Goal: Task Accomplishment & Management: Complete application form

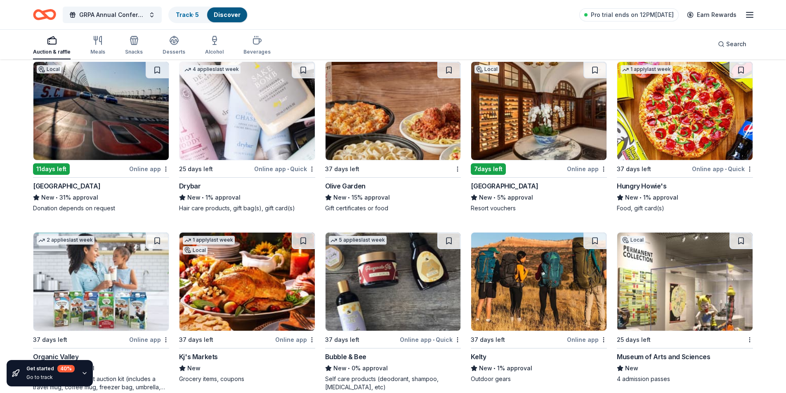
scroll to position [6103, 0]
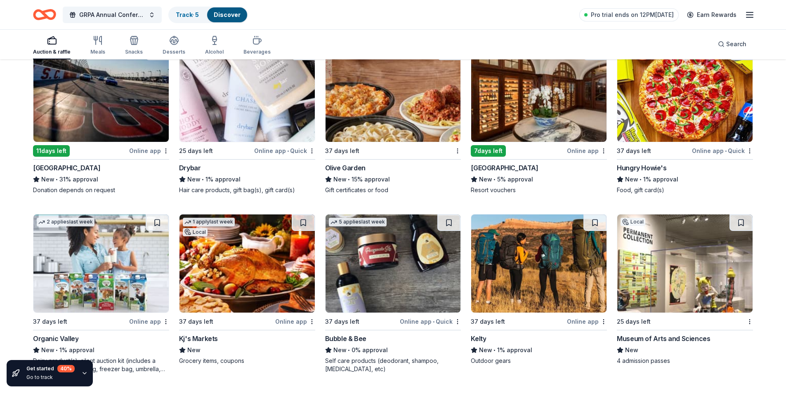
click at [694, 259] on img at bounding box center [684, 263] width 135 height 98
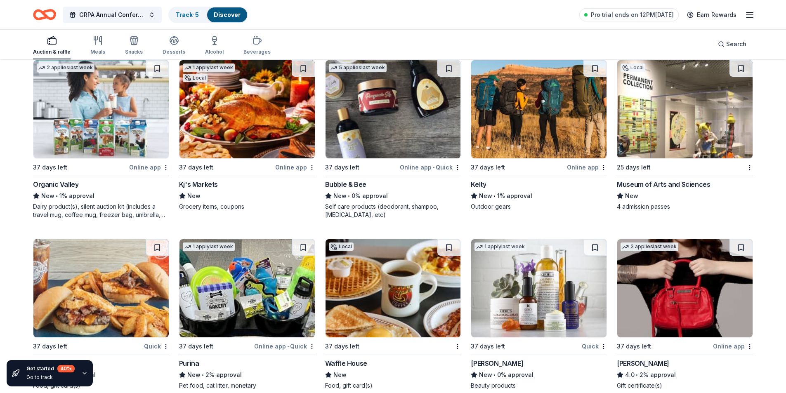
scroll to position [6309, 0]
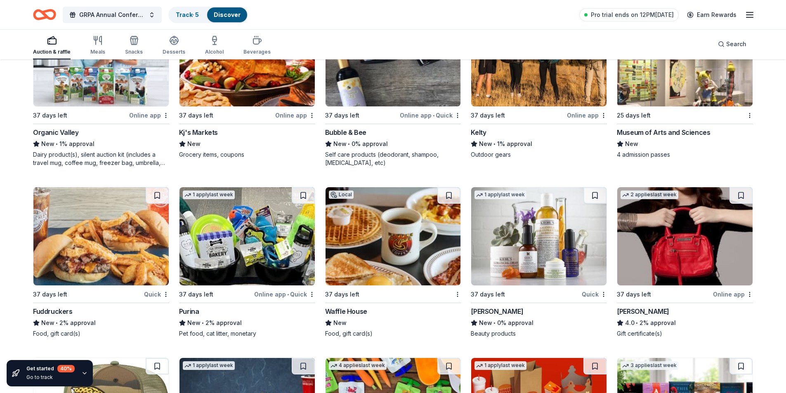
click at [49, 251] on img at bounding box center [100, 236] width 135 height 98
click at [360, 238] on img at bounding box center [392, 236] width 135 height 98
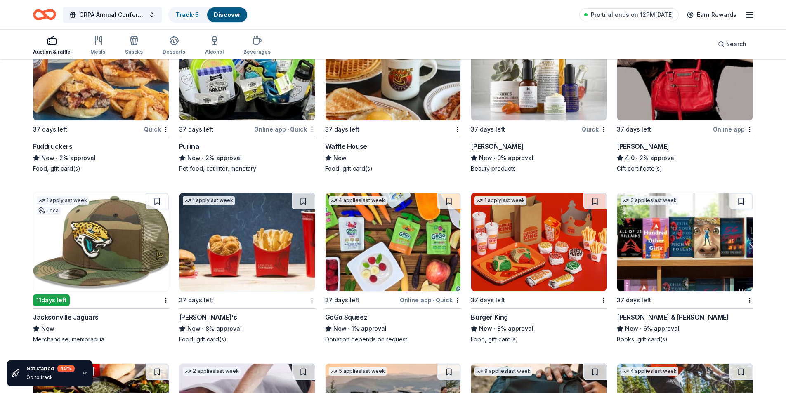
scroll to position [6515, 0]
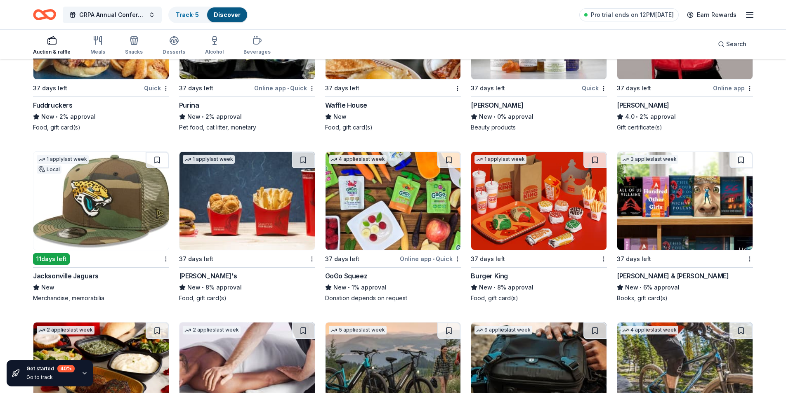
click at [74, 205] on img at bounding box center [100, 201] width 135 height 98
click at [684, 208] on img at bounding box center [684, 201] width 135 height 98
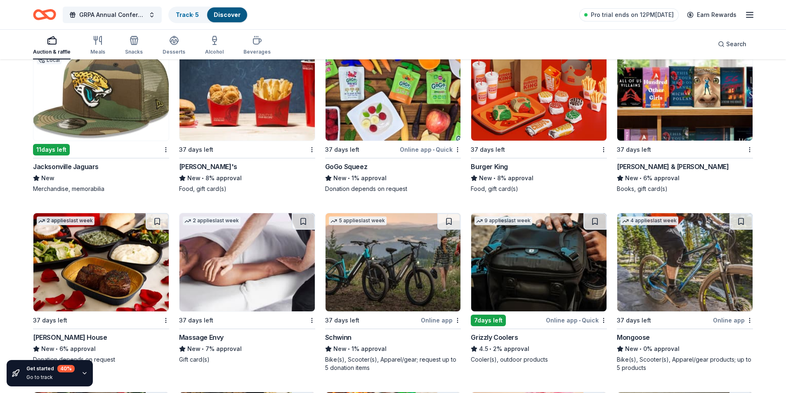
scroll to position [6639, 0]
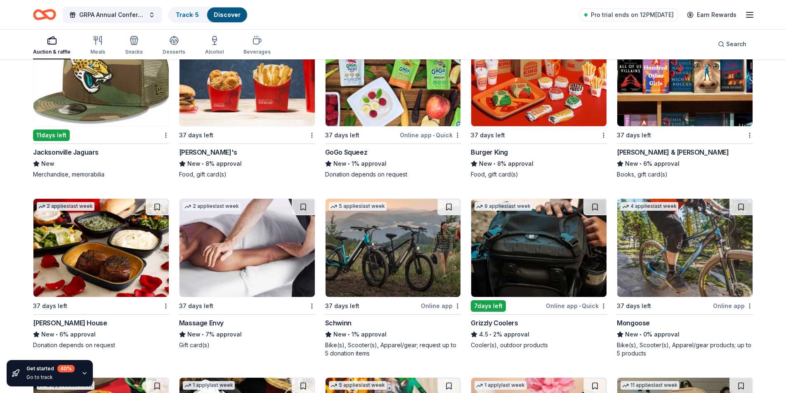
click at [252, 260] on img at bounding box center [246, 248] width 135 height 98
click at [510, 245] on img at bounding box center [538, 248] width 135 height 98
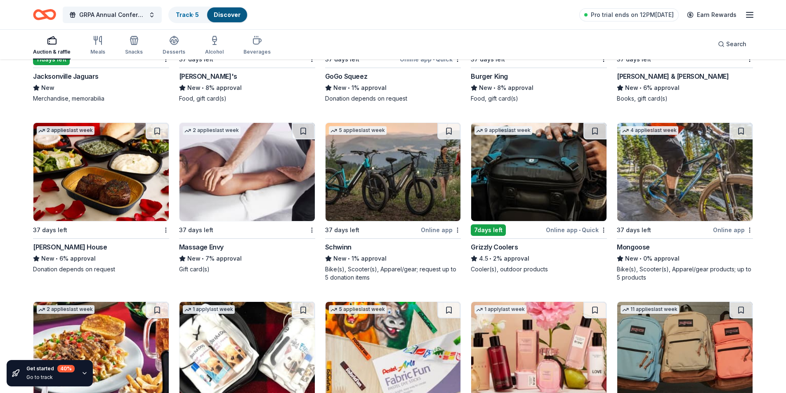
scroll to position [6721, 0]
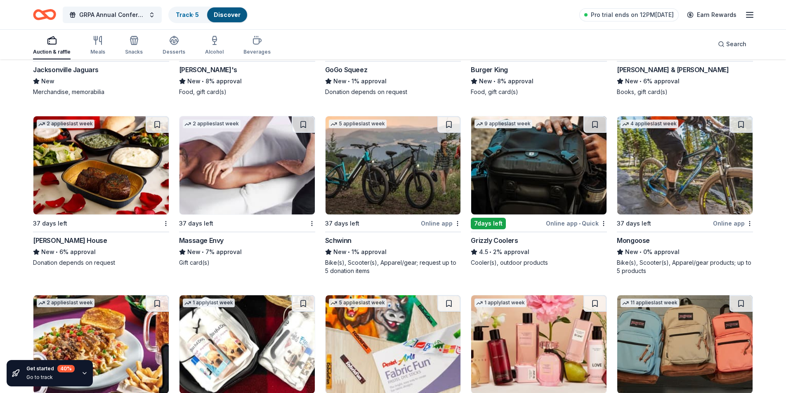
click at [698, 170] on img at bounding box center [684, 165] width 135 height 98
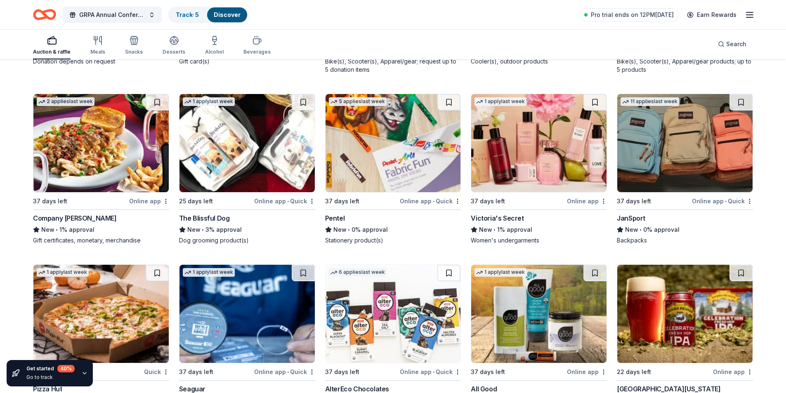
scroll to position [6964, 0]
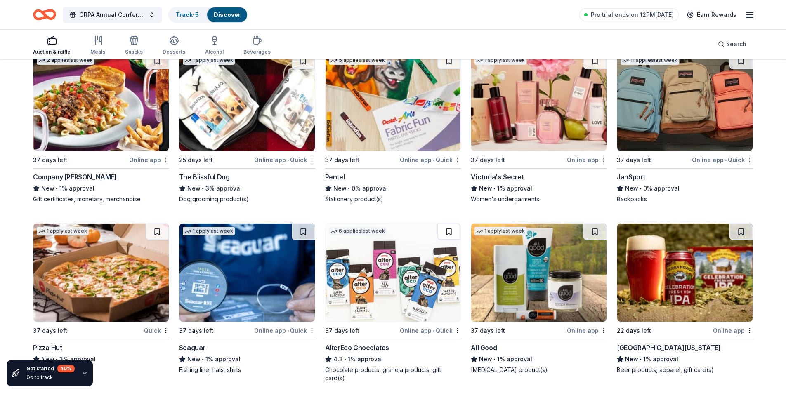
click at [668, 133] on img at bounding box center [684, 102] width 135 height 98
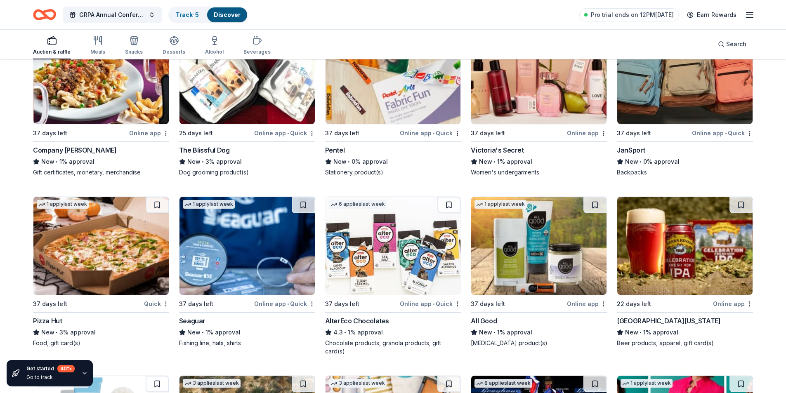
scroll to position [7005, 0]
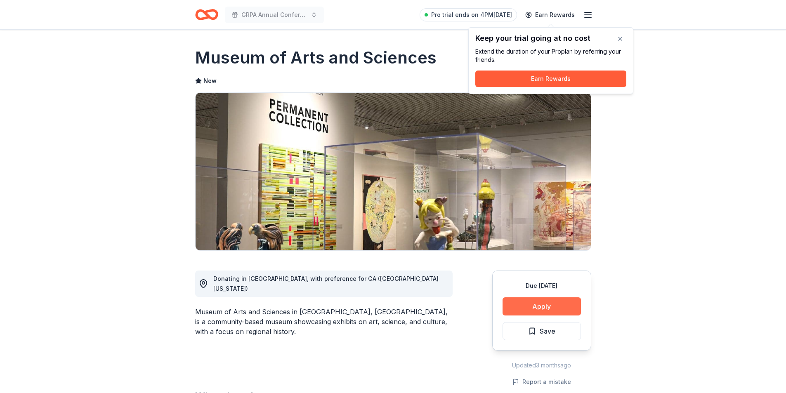
click at [564, 312] on button "Apply" at bounding box center [541, 306] width 78 height 18
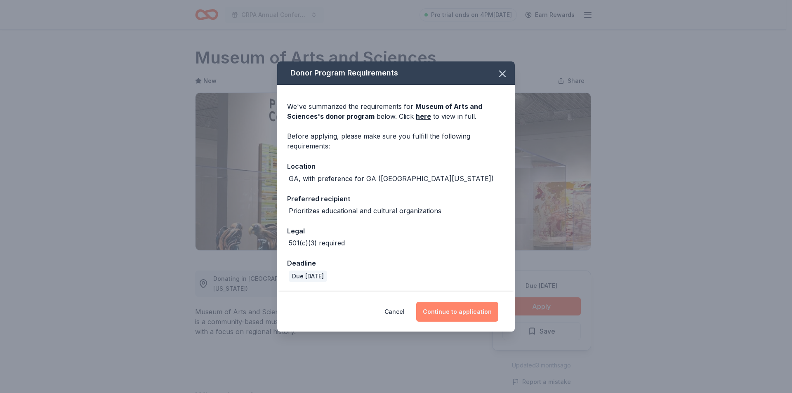
click at [468, 309] on button "Continue to application" at bounding box center [457, 312] width 82 height 20
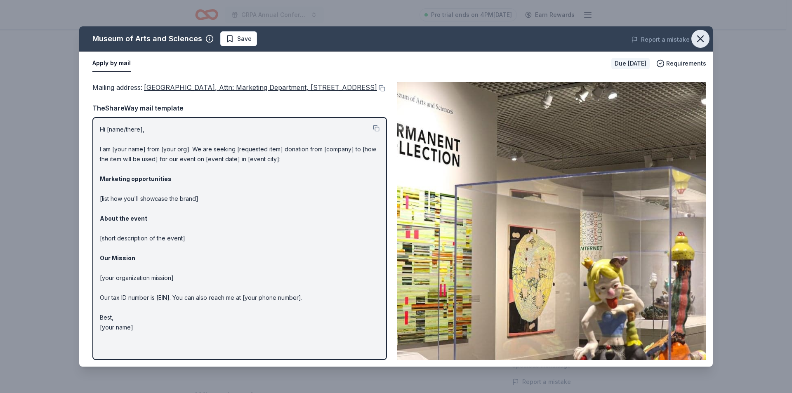
click at [699, 36] on icon "button" at bounding box center [700, 39] width 12 height 12
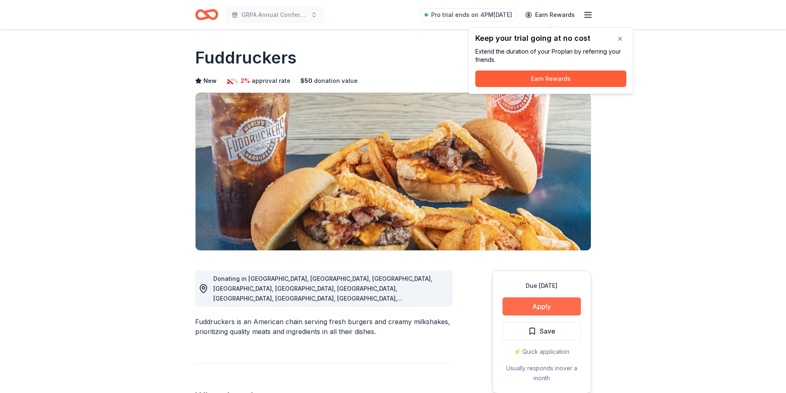
click at [521, 305] on button "Apply" at bounding box center [541, 306] width 78 height 18
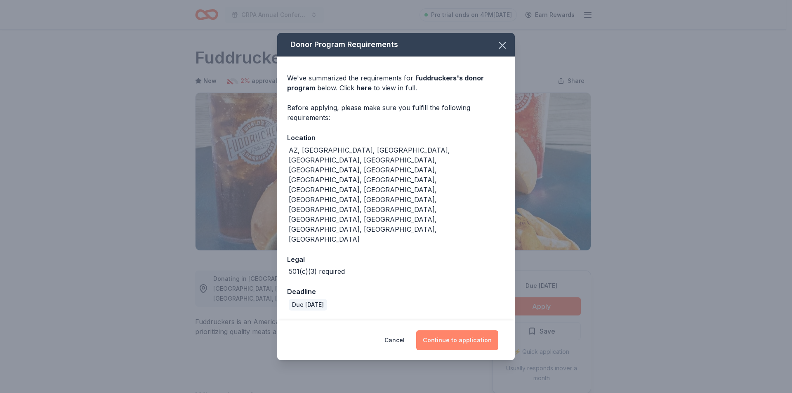
click at [449, 330] on button "Continue to application" at bounding box center [457, 340] width 82 height 20
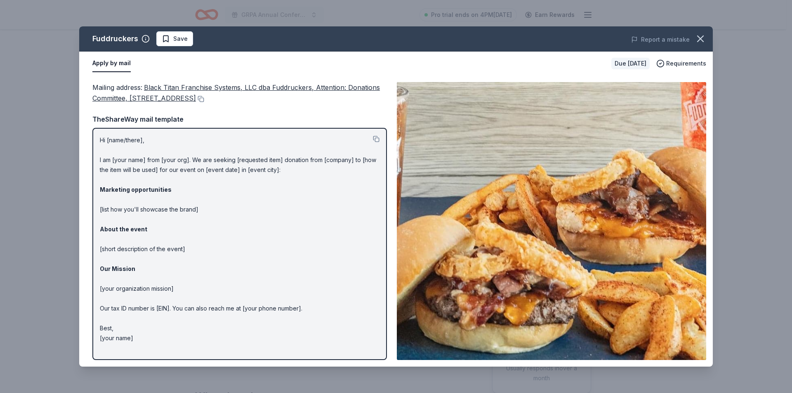
click at [30, 70] on div "Fuddruckers Save Report a mistake Apply by mail Due in 37 days Requirements Mai…" at bounding box center [396, 196] width 792 height 393
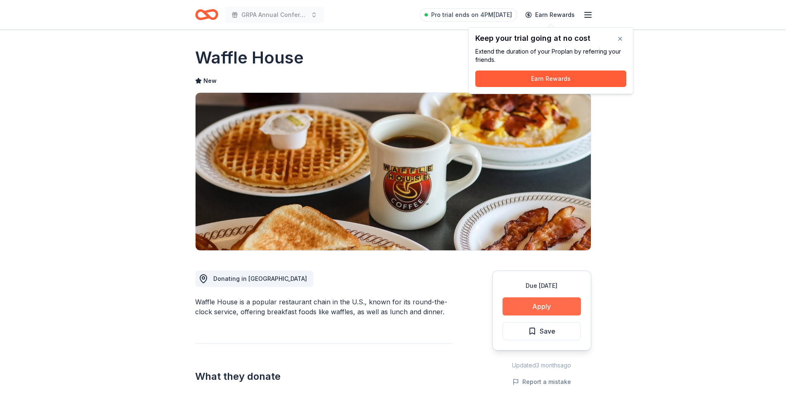
click at [547, 312] on button "Apply" at bounding box center [541, 306] width 78 height 18
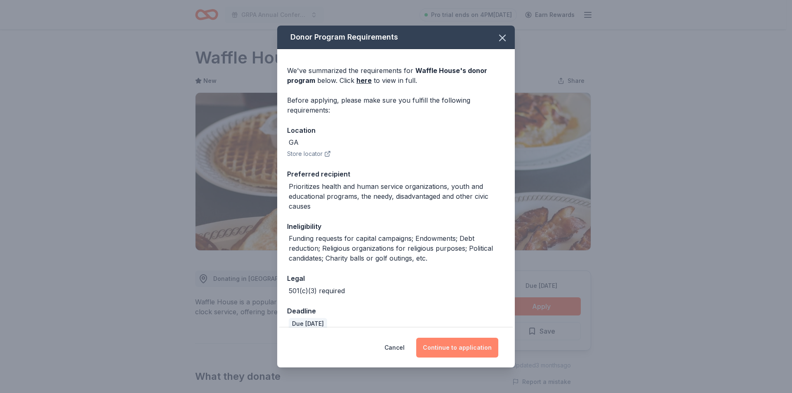
click at [464, 343] on button "Continue to application" at bounding box center [457, 348] width 82 height 20
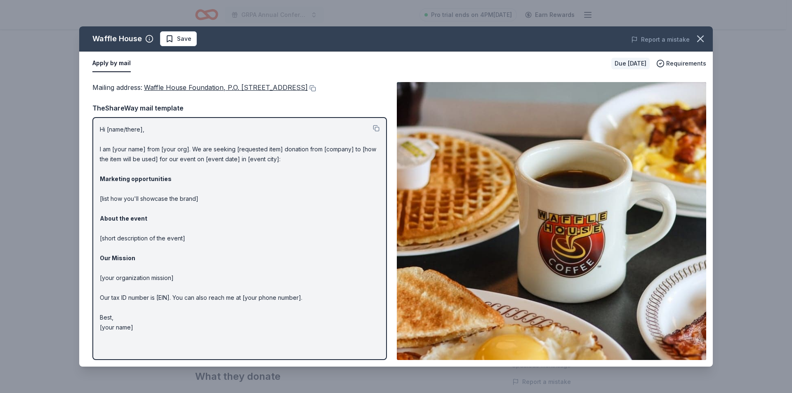
click at [0, 225] on div "Waffle House Save Report a mistake Apply by mail Due in 37 days Requirements Ma…" at bounding box center [396, 196] width 792 height 393
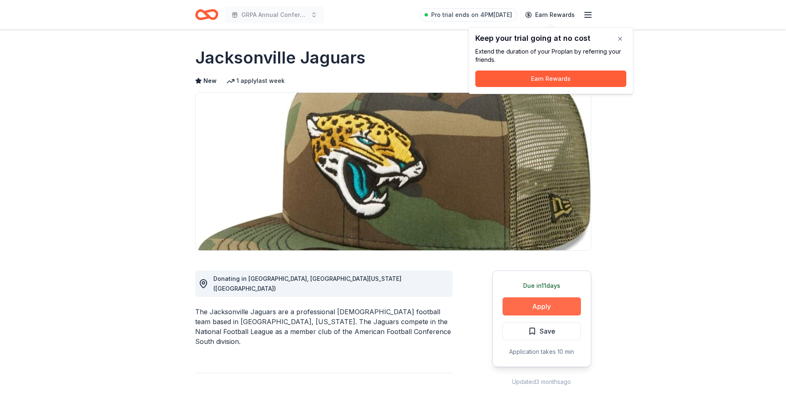
click at [522, 312] on button "Apply" at bounding box center [541, 306] width 78 height 18
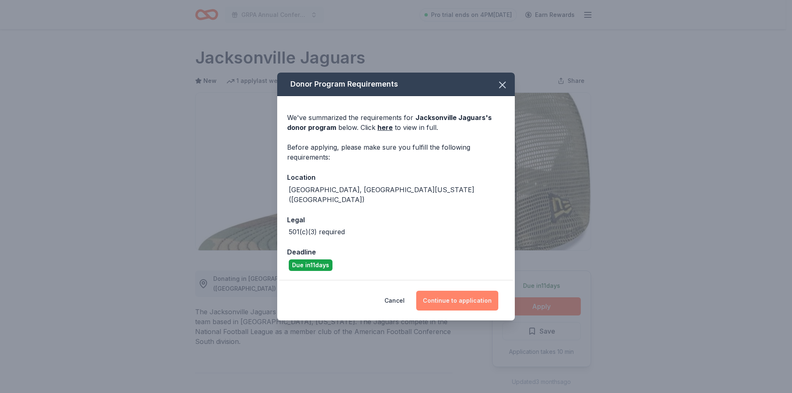
click at [469, 301] on button "Continue to application" at bounding box center [457, 301] width 82 height 20
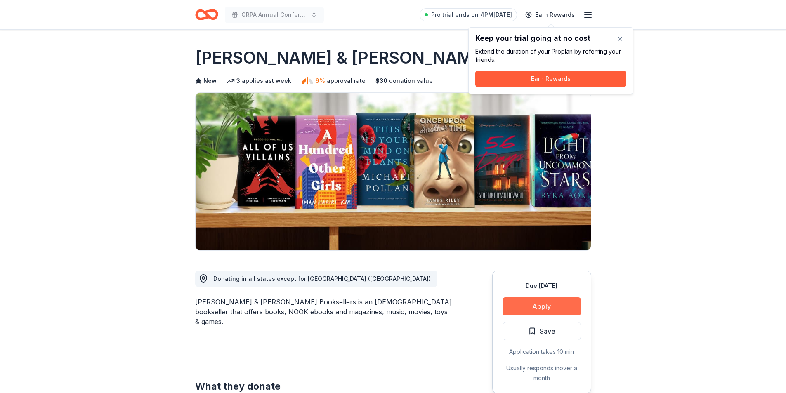
click at [544, 315] on button "Apply" at bounding box center [541, 306] width 78 height 18
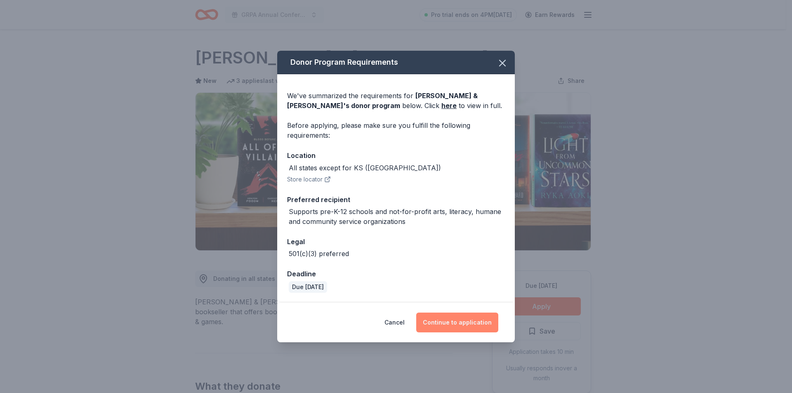
click at [491, 325] on button "Continue to application" at bounding box center [457, 323] width 82 height 20
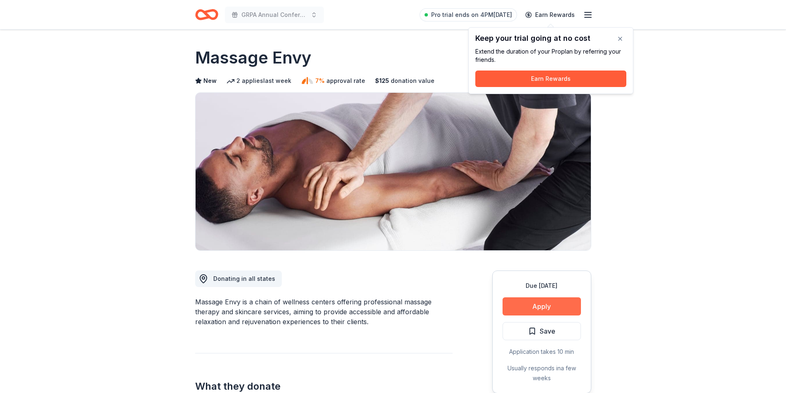
click at [560, 305] on button "Apply" at bounding box center [541, 306] width 78 height 18
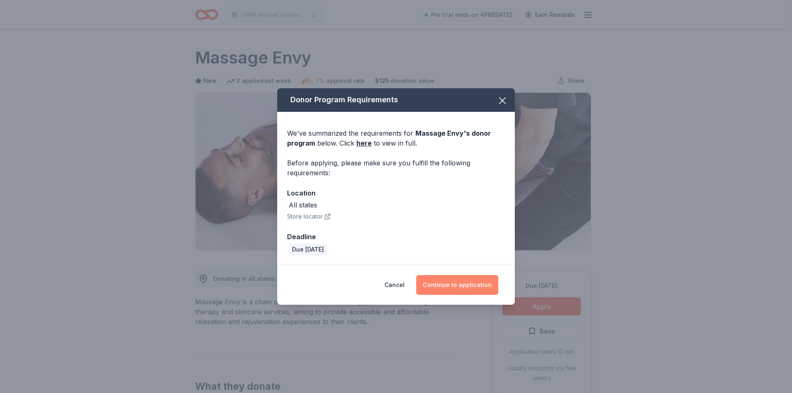
click at [469, 284] on button "Continue to application" at bounding box center [457, 285] width 82 height 20
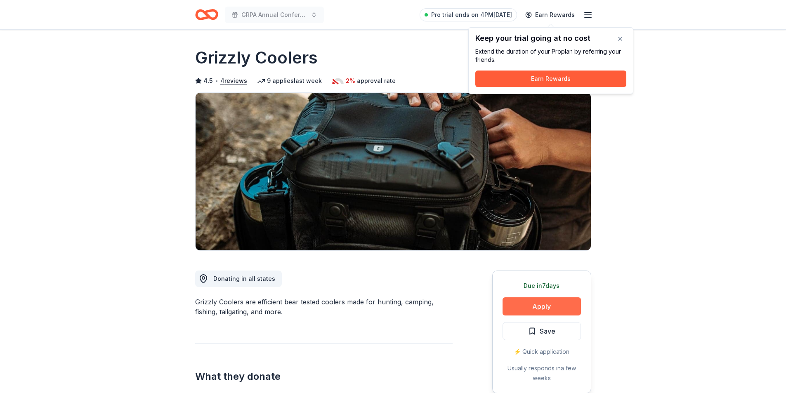
click at [518, 306] on button "Apply" at bounding box center [541, 306] width 78 height 18
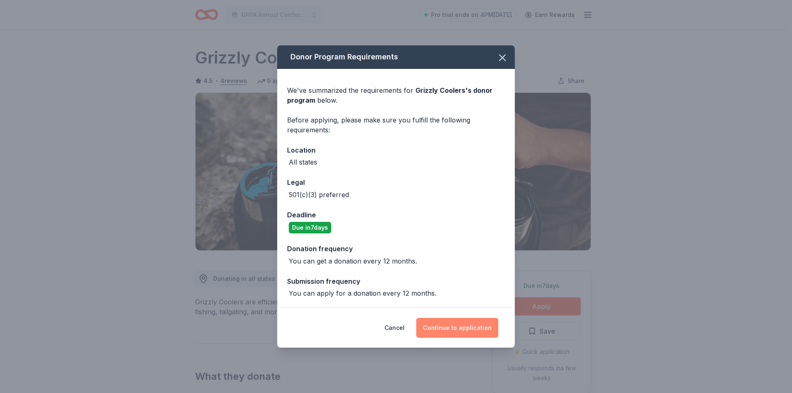
click at [465, 334] on button "Continue to application" at bounding box center [457, 328] width 82 height 20
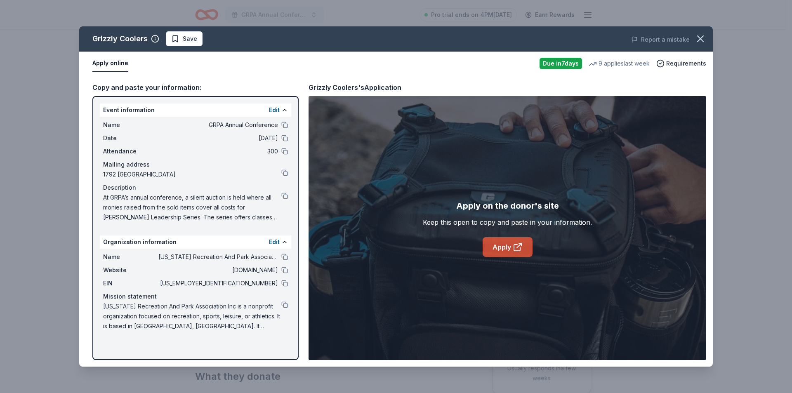
click at [509, 245] on link "Apply" at bounding box center [507, 247] width 50 height 20
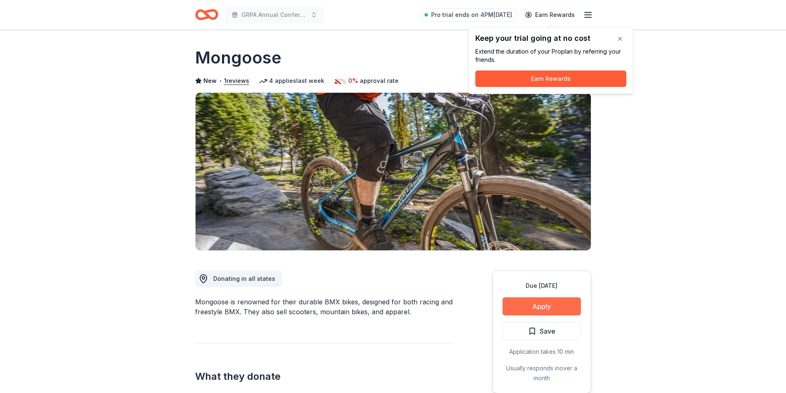
click at [568, 304] on button "Apply" at bounding box center [541, 306] width 78 height 18
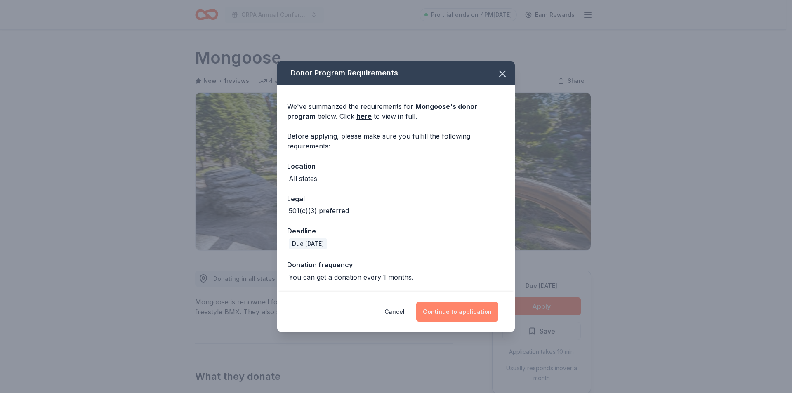
click at [473, 313] on button "Continue to application" at bounding box center [457, 312] width 82 height 20
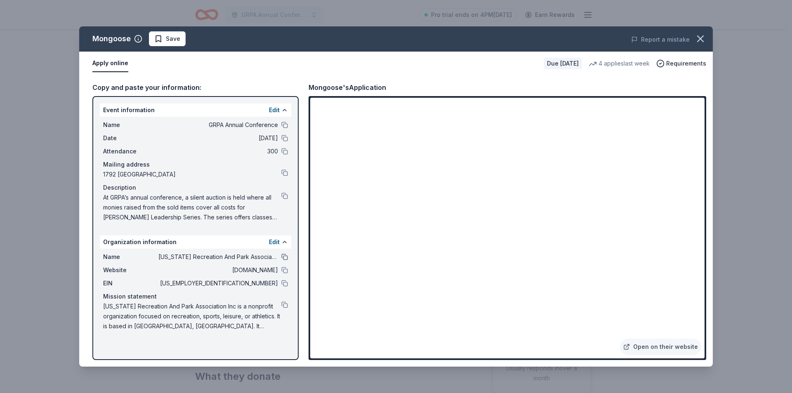
click at [287, 256] on button at bounding box center [284, 257] width 7 height 7
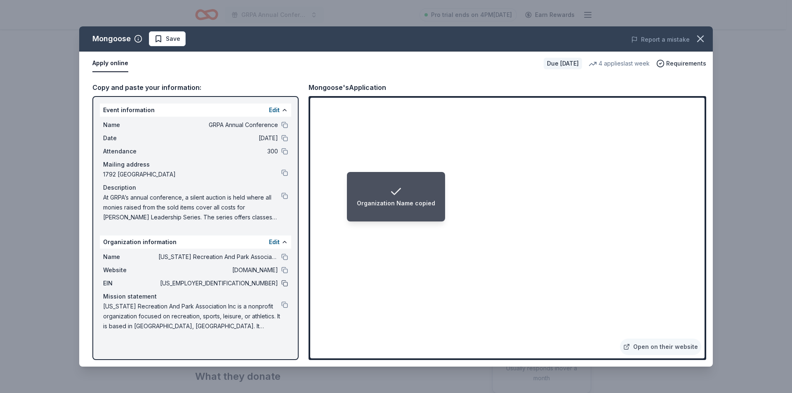
click at [286, 283] on button at bounding box center [284, 283] width 7 height 7
click at [286, 270] on button at bounding box center [284, 270] width 7 height 7
click at [284, 125] on button at bounding box center [284, 125] width 7 height 7
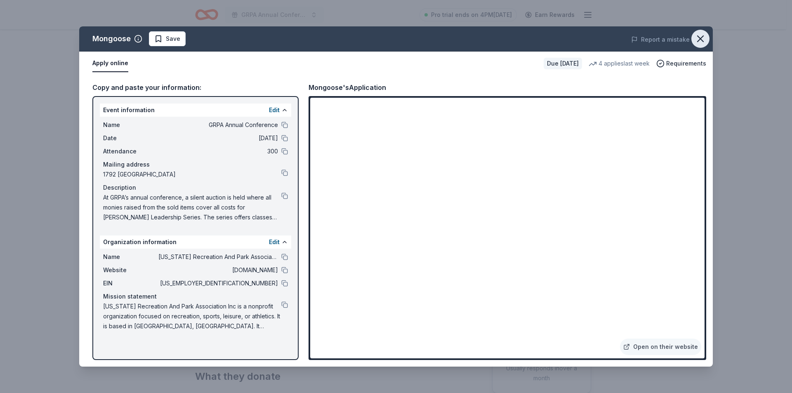
click at [705, 38] on icon "button" at bounding box center [700, 39] width 12 height 12
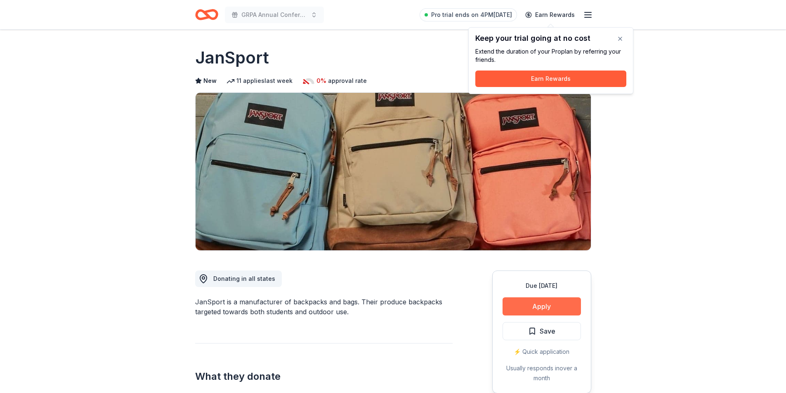
click at [543, 300] on button "Apply" at bounding box center [541, 306] width 78 height 18
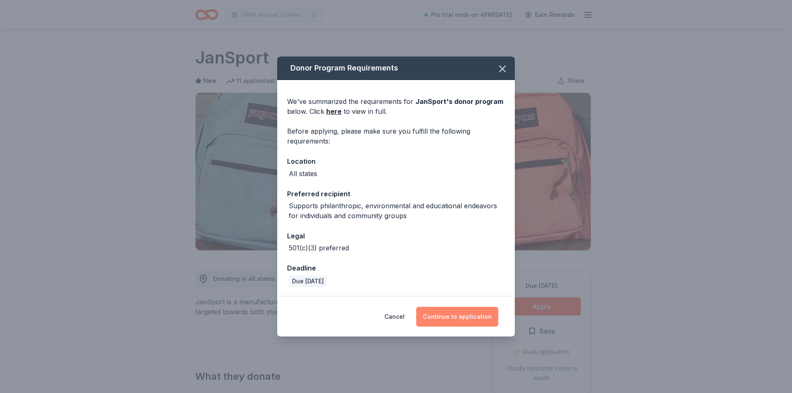
click at [452, 322] on button "Continue to application" at bounding box center [457, 317] width 82 height 20
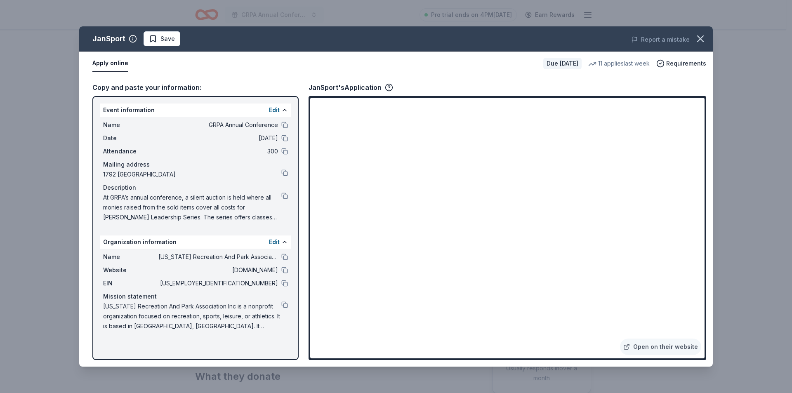
click at [280, 271] on div "Website [DOMAIN_NAME]" at bounding box center [195, 270] width 185 height 10
click at [286, 259] on button at bounding box center [284, 257] width 7 height 7
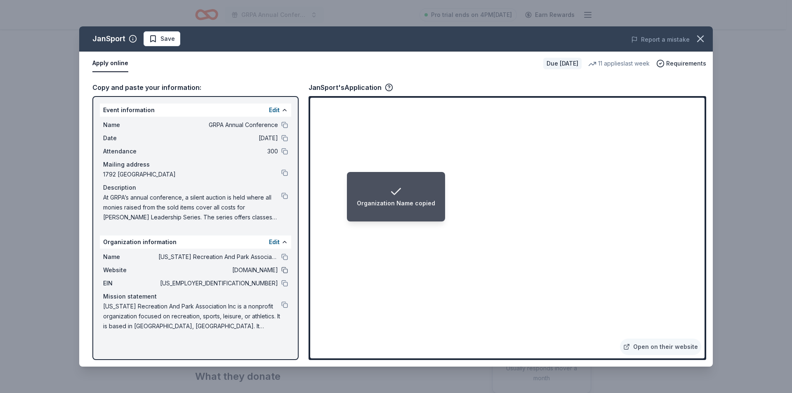
click at [287, 269] on button at bounding box center [284, 270] width 7 height 7
click at [705, 39] on icon "button" at bounding box center [700, 39] width 12 height 12
